Goal: Task Accomplishment & Management: Manage account settings

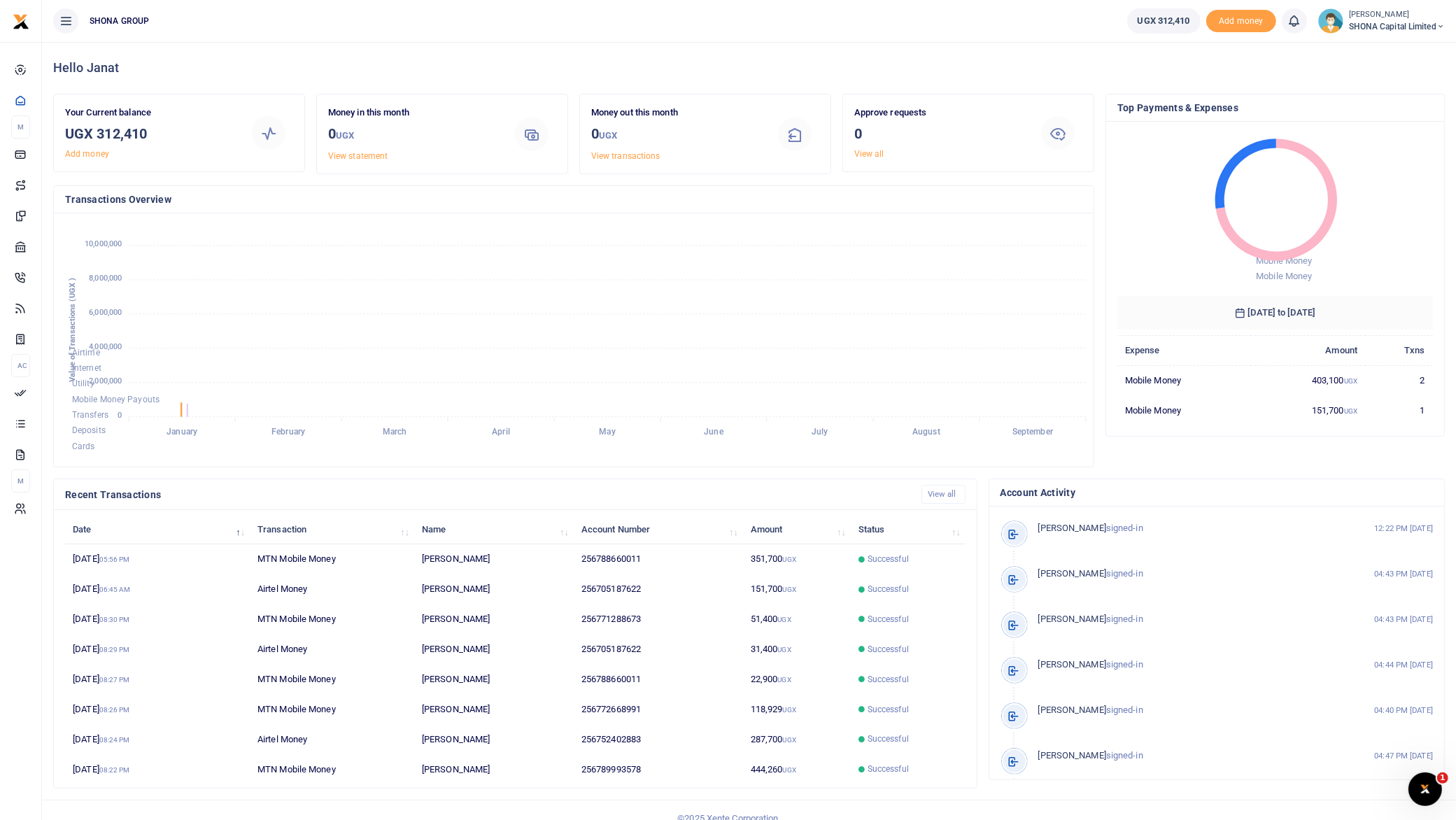
scroll to position [14, 14]
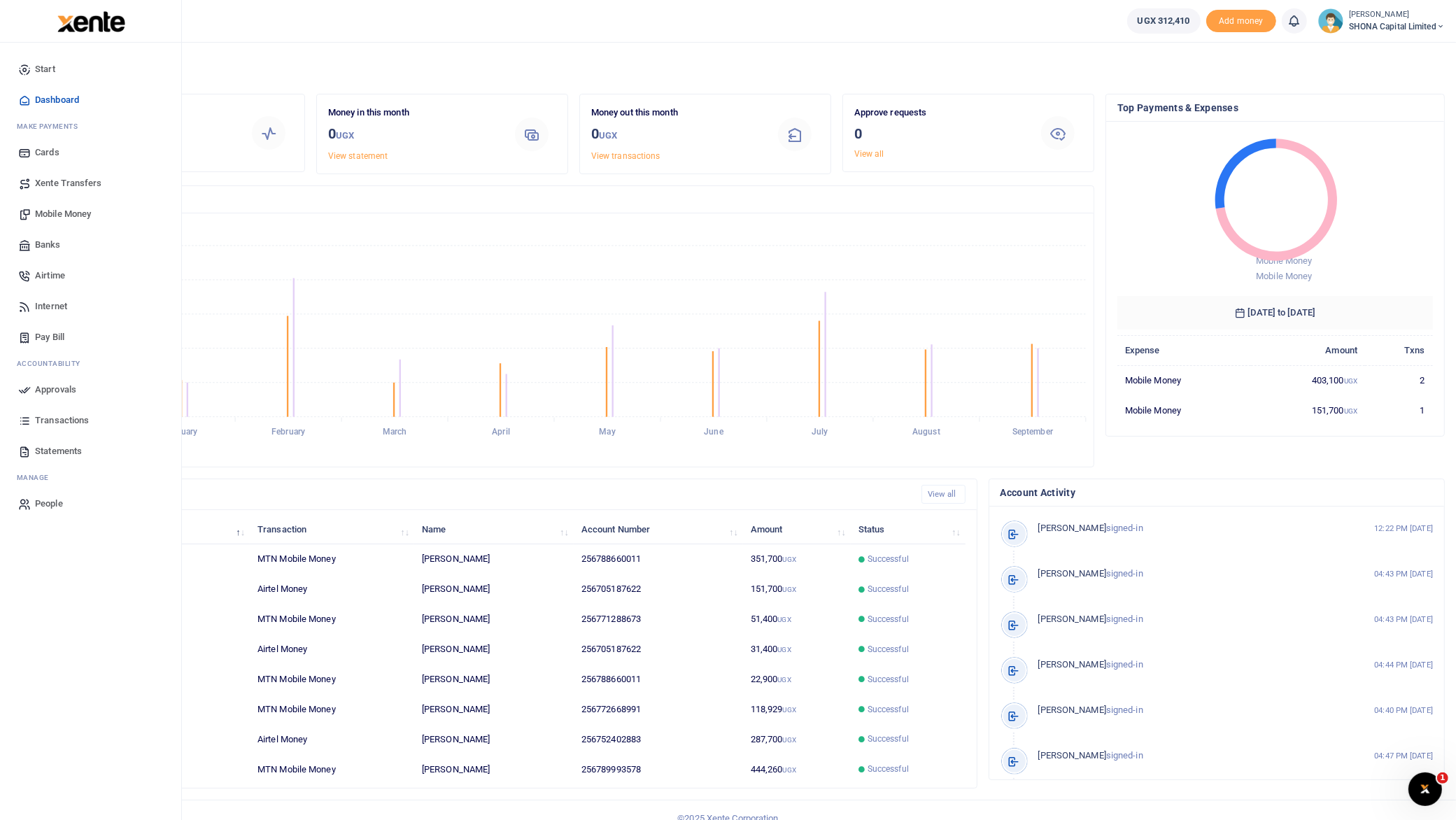
click at [59, 448] on span "Statements" at bounding box center [59, 451] width 47 height 14
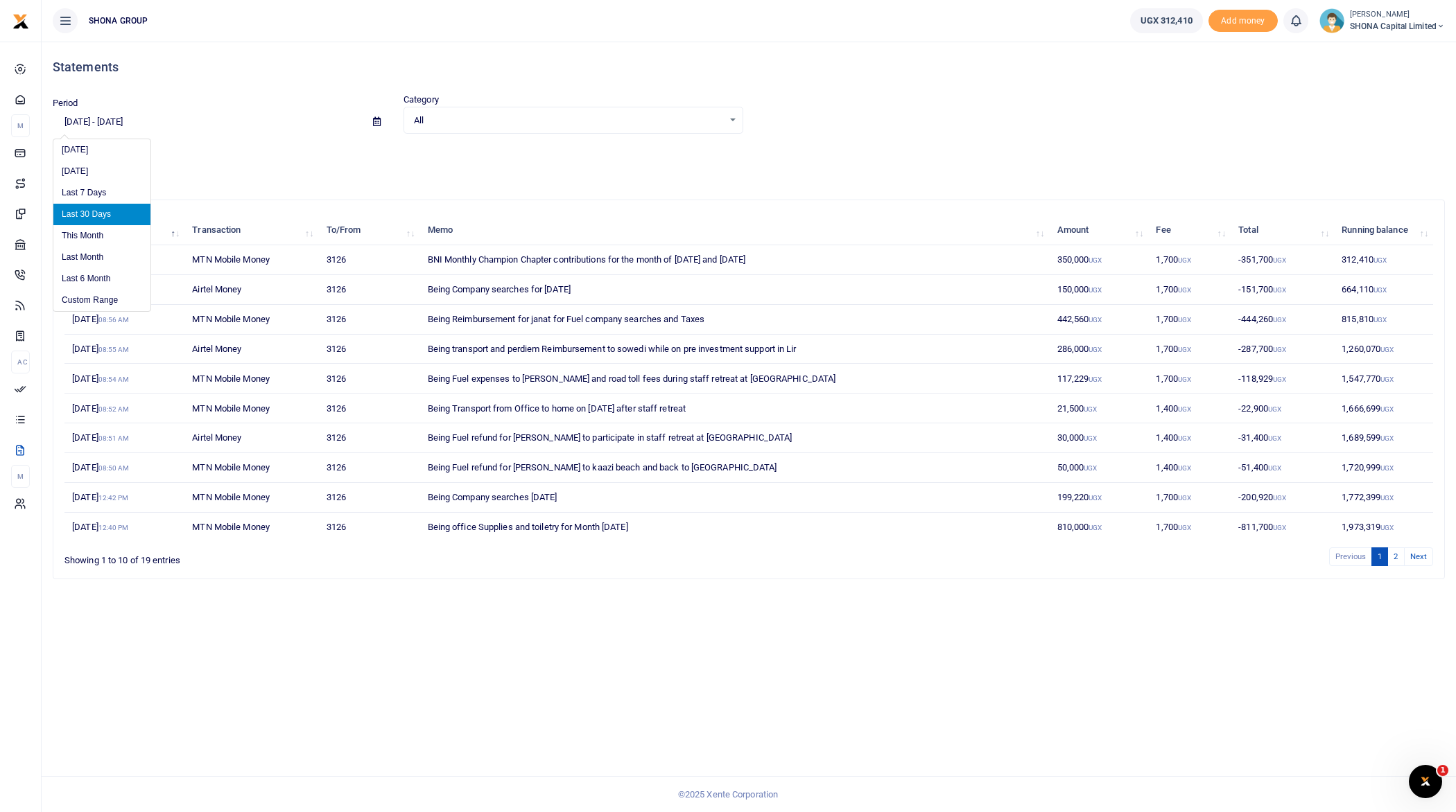
click at [121, 121] on input "09/02/2025 - 10/01/2025" at bounding box center [207, 122] width 310 height 23
click at [91, 256] on li "Last Month" at bounding box center [102, 258] width 97 height 21
type input "09/01/2025 - 09/30/2025"
click at [69, 177] on button "PDF" at bounding box center [67, 177] width 30 height 23
click at [1362, 17] on small "[PERSON_NAME]" at bounding box center [1396, 15] width 95 height 12
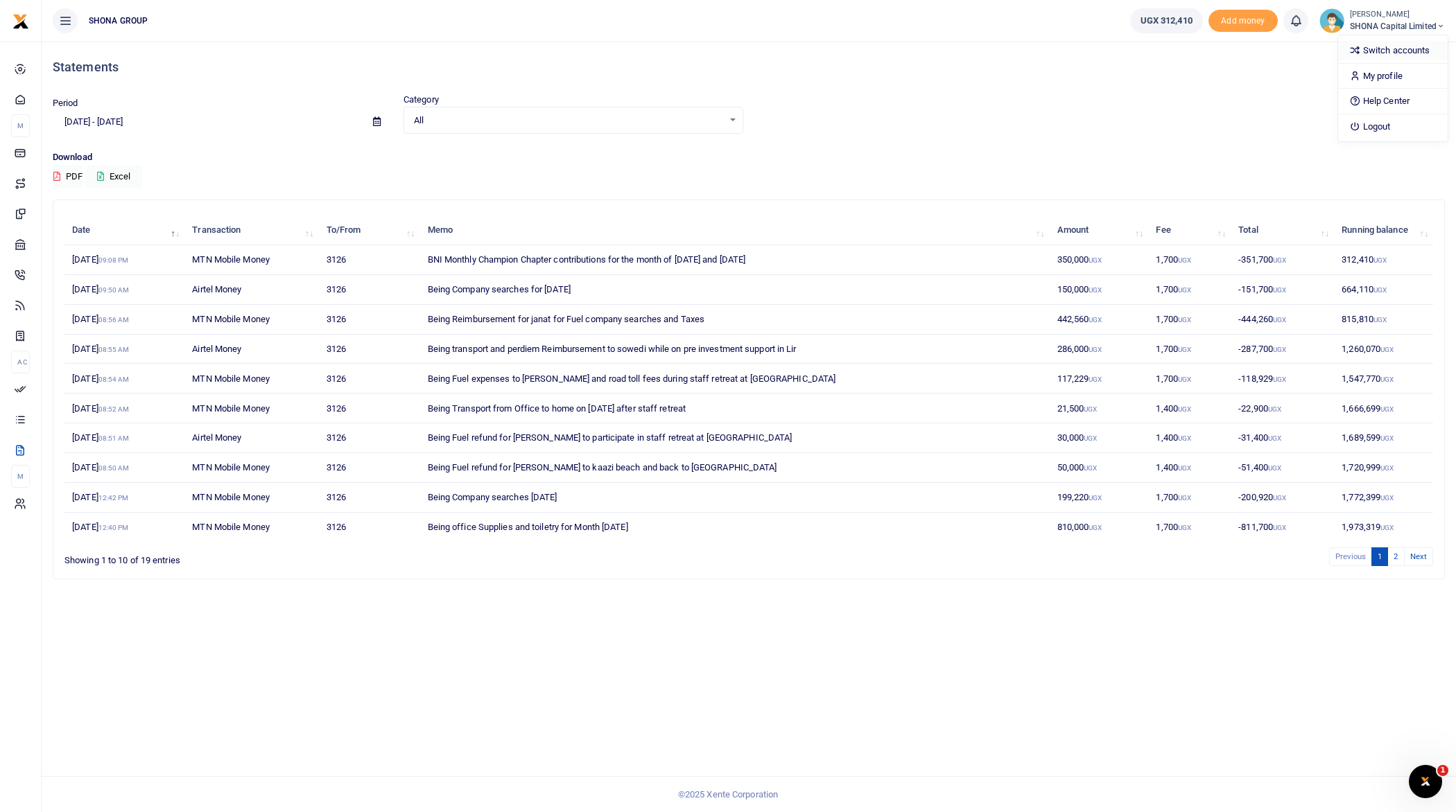
click at [1362, 51] on link "Switch accounts" at bounding box center [1393, 51] width 109 height 20
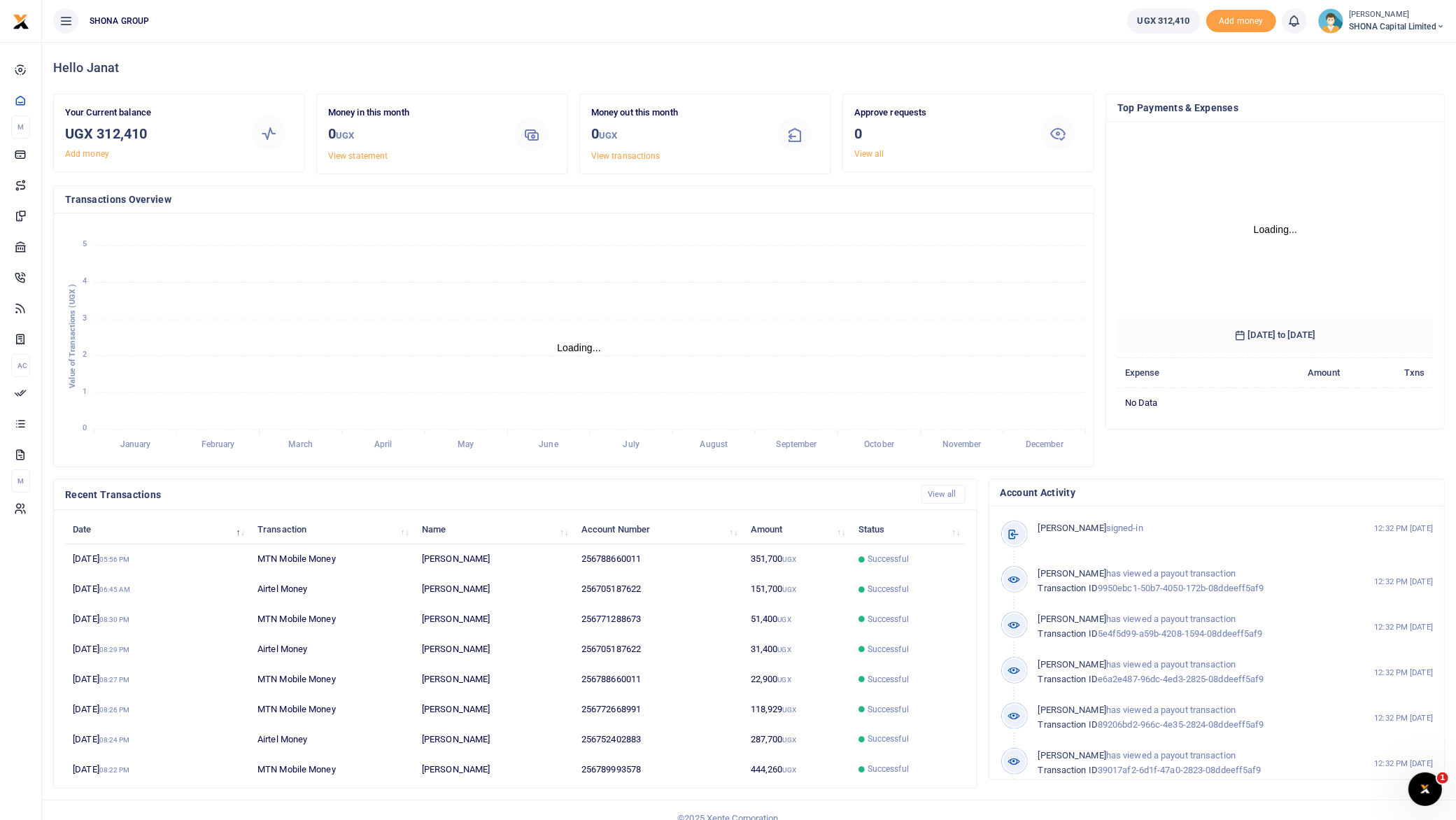
click at [1368, 25] on span "SHONA Capital Limited" at bounding box center [1396, 27] width 96 height 13
click at [1368, 44] on link "Switch accounts" at bounding box center [1392, 51] width 110 height 20
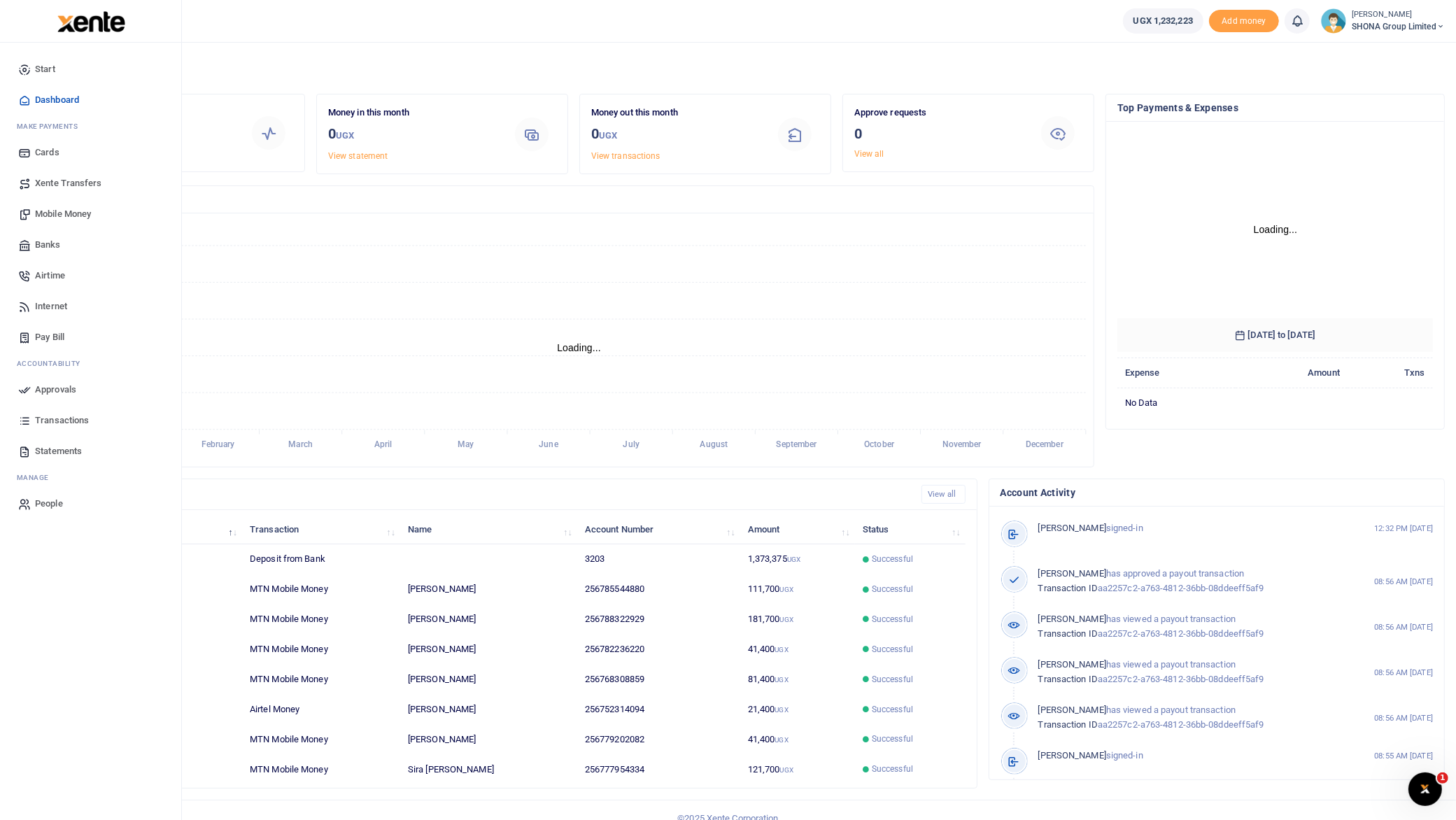
click at [62, 456] on span "Statements" at bounding box center [59, 451] width 47 height 14
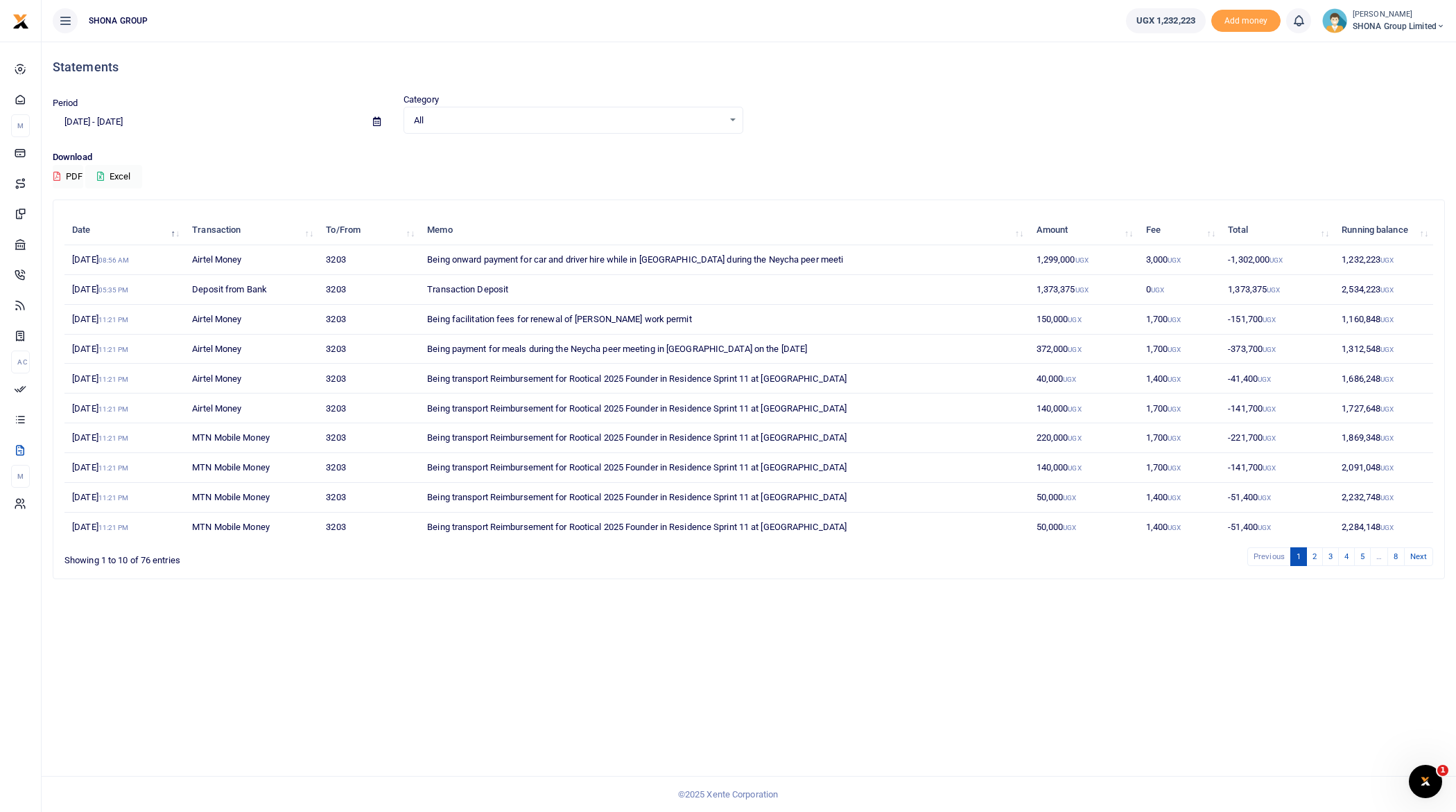
click at [108, 121] on input "[DATE] - [DATE]" at bounding box center [207, 122] width 310 height 23
click at [86, 253] on li "Last Month" at bounding box center [102, 258] width 97 height 21
type input "[DATE] - [DATE]"
click at [67, 176] on button "PDF" at bounding box center [67, 177] width 30 height 23
